Goal: Navigation & Orientation: Find specific page/section

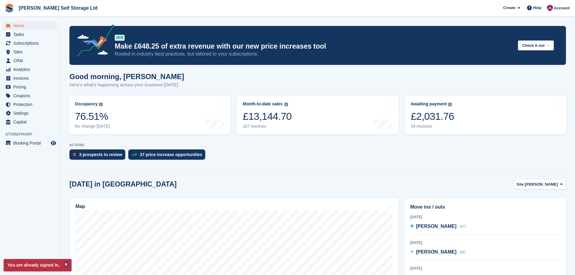
click at [65, 265] on button at bounding box center [66, 264] width 6 height 6
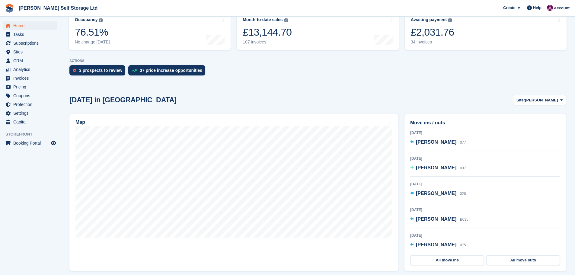
scroll to position [90, 0]
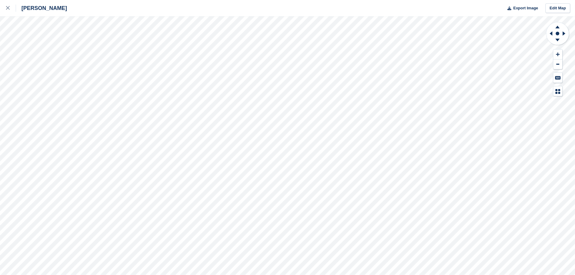
click at [42, 45] on div "[PERSON_NAME] Export Image Edit Map" at bounding box center [287, 137] width 575 height 275
click at [9, 8] on icon at bounding box center [8, 8] width 4 height 4
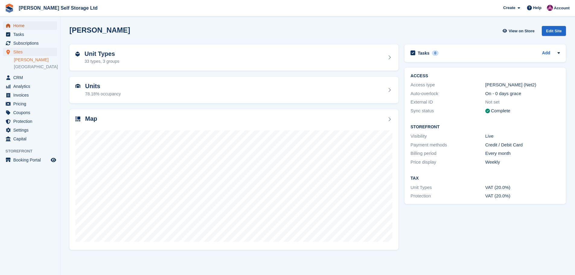
click at [19, 26] on span "Home" at bounding box center [31, 25] width 36 height 8
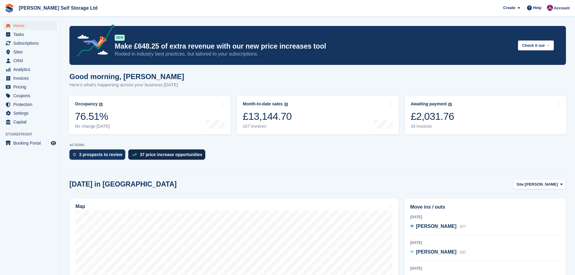
scroll to position [121, 0]
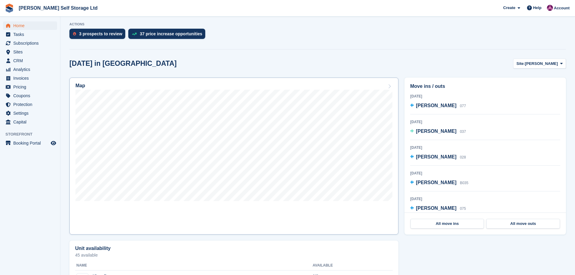
click at [147, 88] on div "Map" at bounding box center [233, 86] width 317 height 7
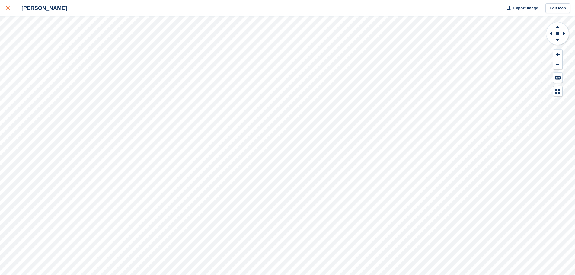
click at [14, 9] on div at bounding box center [11, 8] width 10 height 7
